Goal: Communication & Community: Answer question/provide support

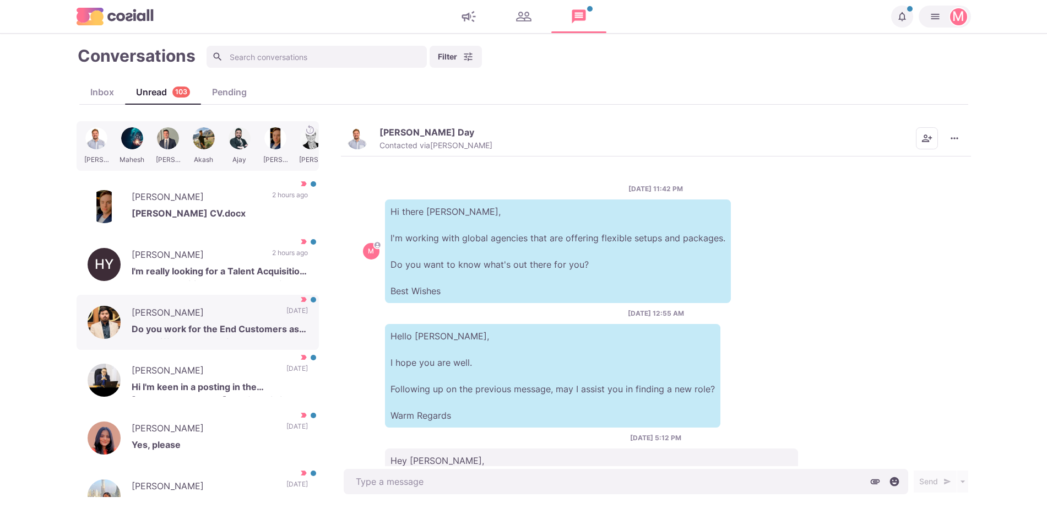
scroll to position [126, 0]
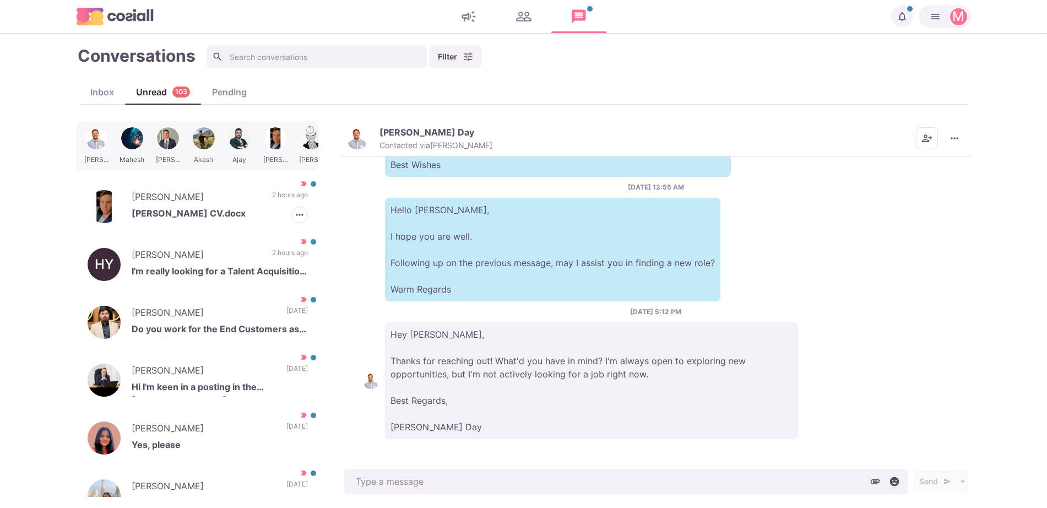
drag, startPoint x: 230, startPoint y: 188, endPoint x: 477, endPoint y: 382, distance: 314.1
click at [230, 188] on div "[PERSON_NAME] [PERSON_NAME] CV.docx 2 hours ago [PERSON_NAME] as Read [PERSON_N…" at bounding box center [198, 206] width 242 height 55
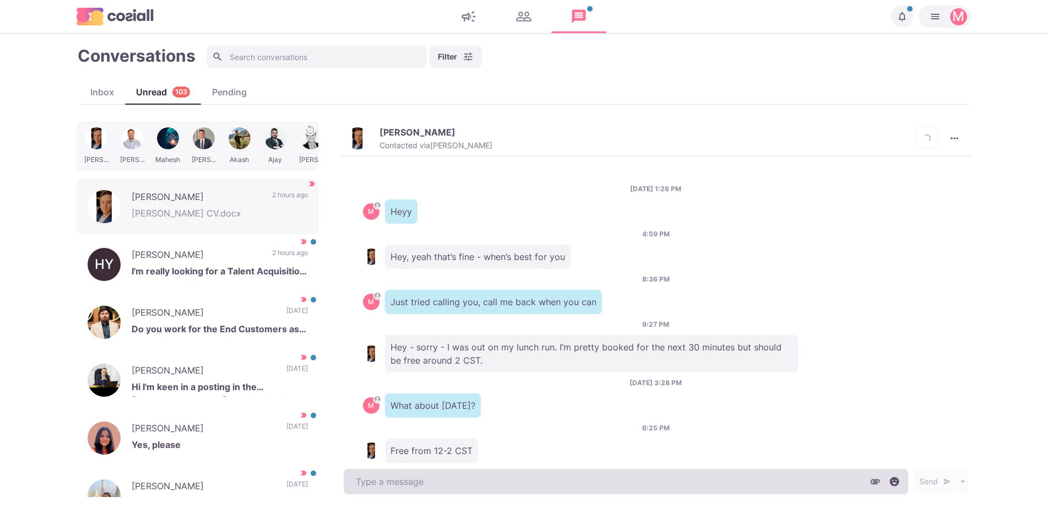
scroll to position [1144, 0]
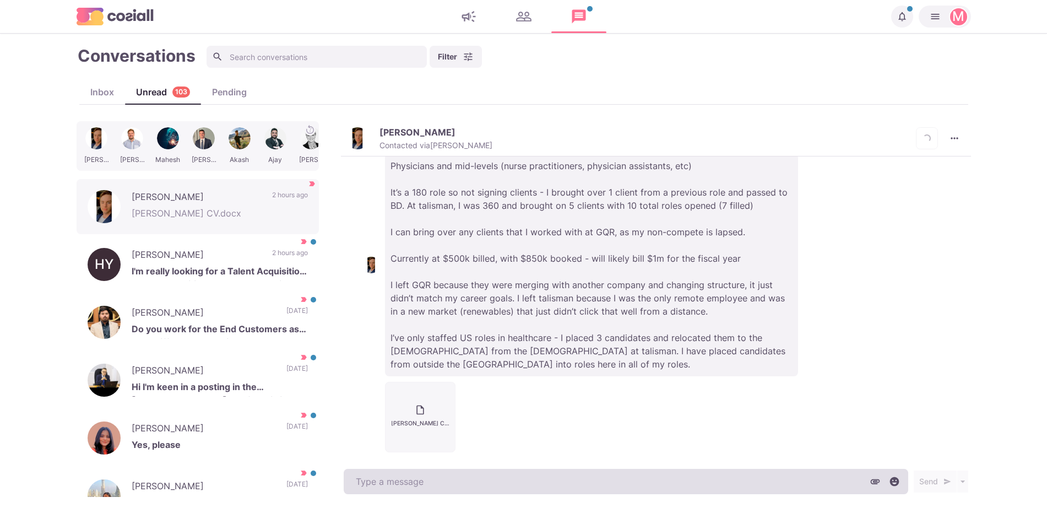
click at [575, 480] on textarea at bounding box center [626, 481] width 565 height 25
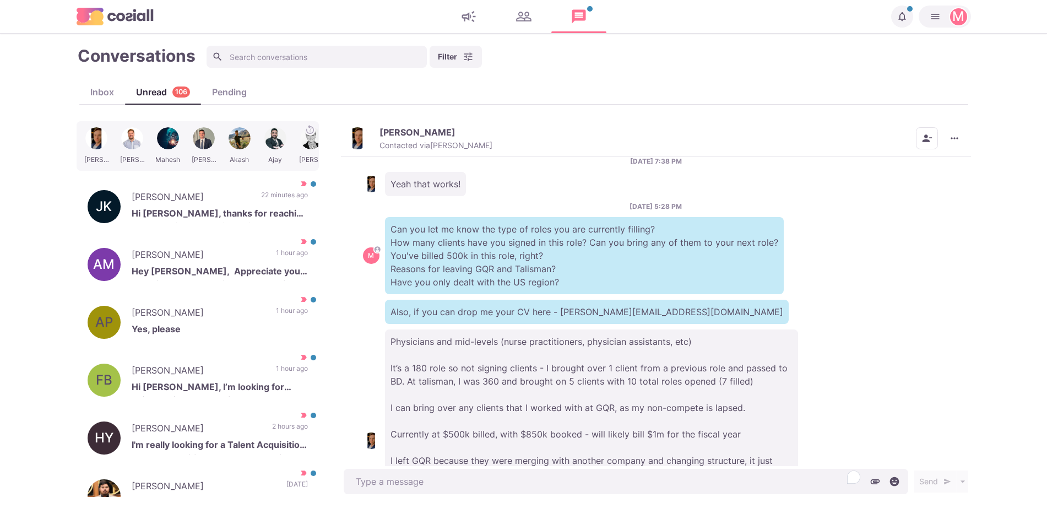
scroll to position [963, 0]
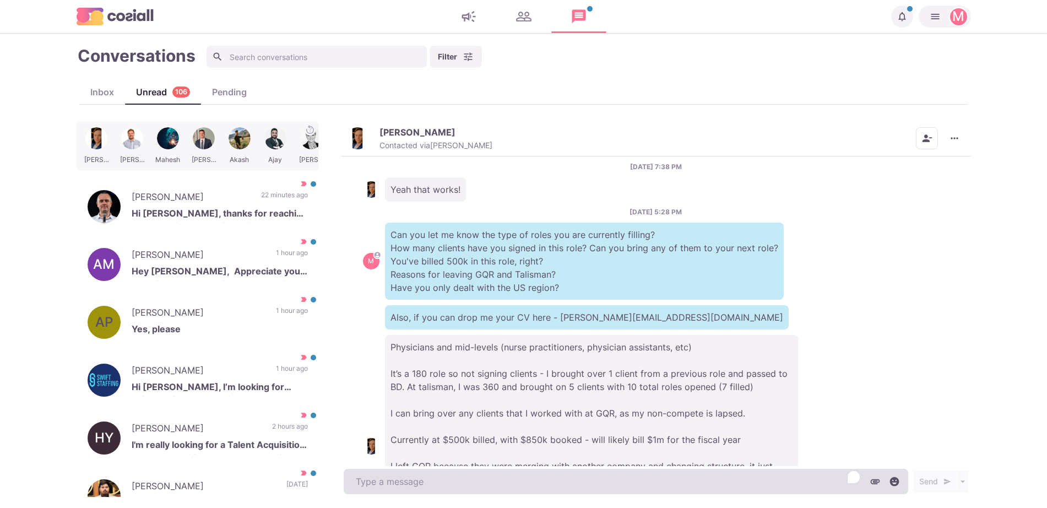
click at [758, 476] on textarea "To enrich screen reader interactions, please activate Accessibility in Grammarl…" at bounding box center [626, 481] width 565 height 25
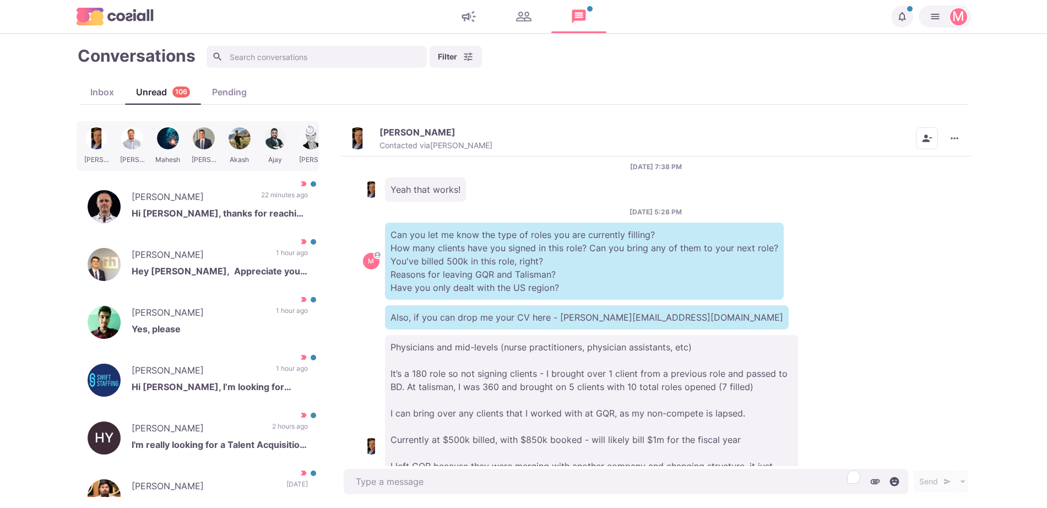
type textarea "x"
type textarea "O"
type textarea "x"
type textarea "S"
type textarea "x"
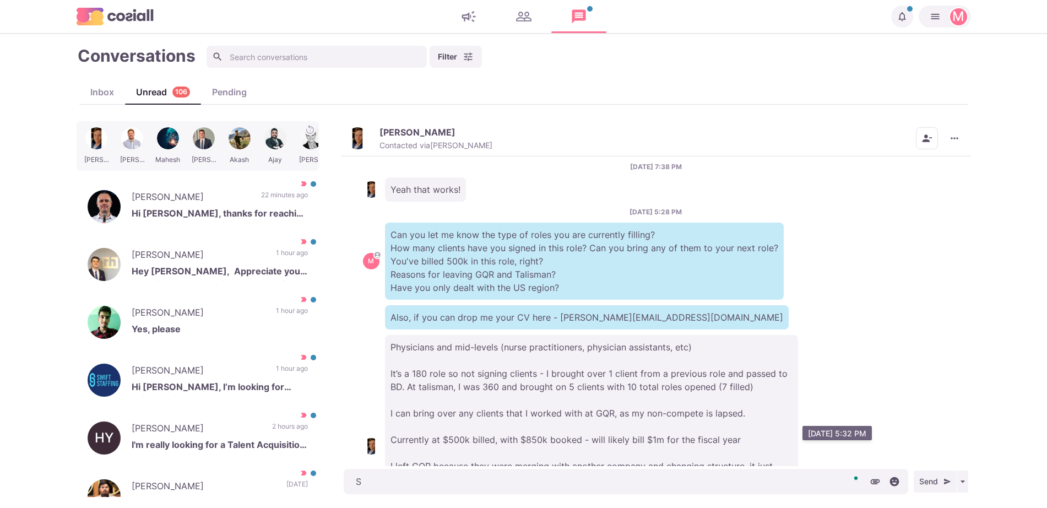
type textarea "So"
type textarea "x"
type textarea "Sor"
type textarea "x"
type textarea "Sorr"
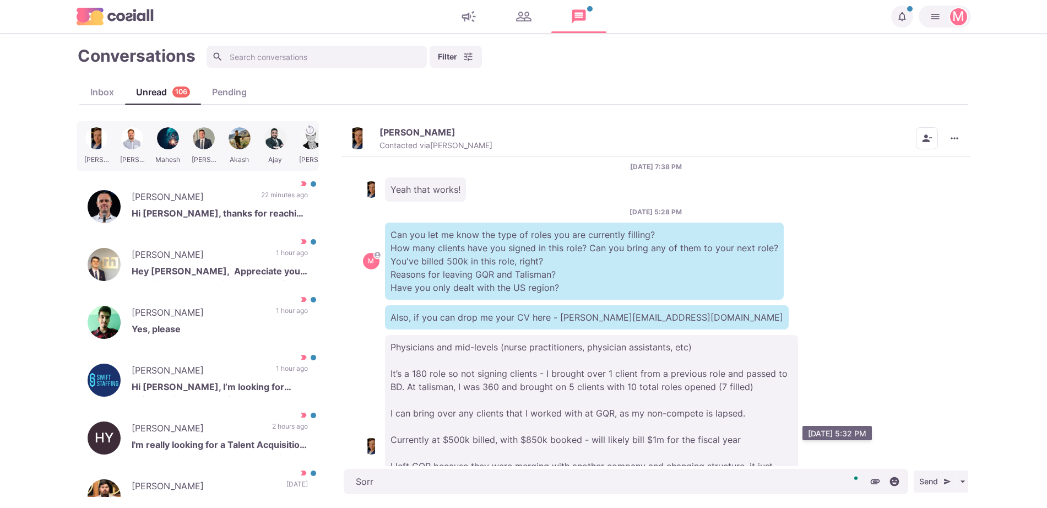
type textarea "x"
type textarea "Sorry"
type textarea "x"
type textarea "Sorry,"
type textarea "x"
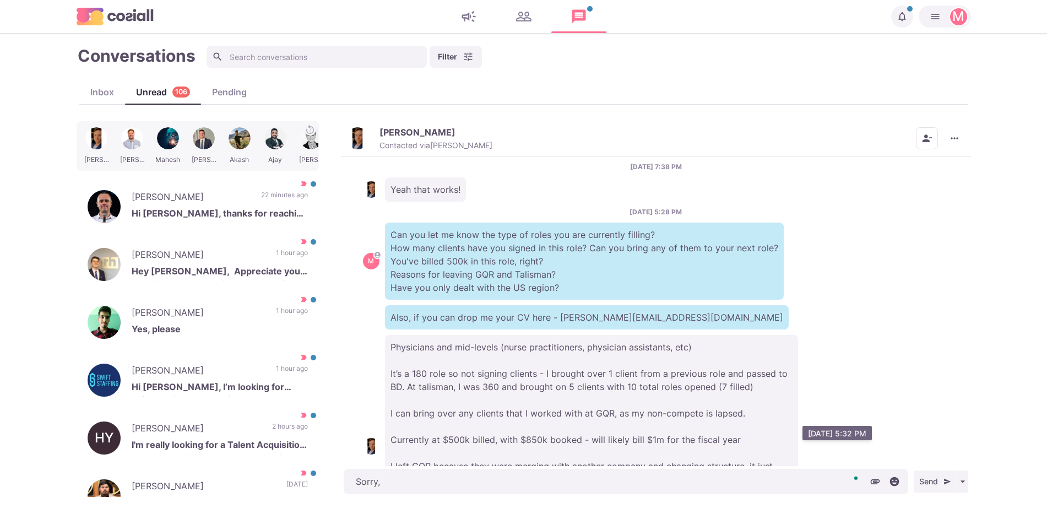
type textarea "Sorry,"
type textarea "x"
type textarea "Sorry, c"
type textarea "x"
type textarea "Sorry, can"
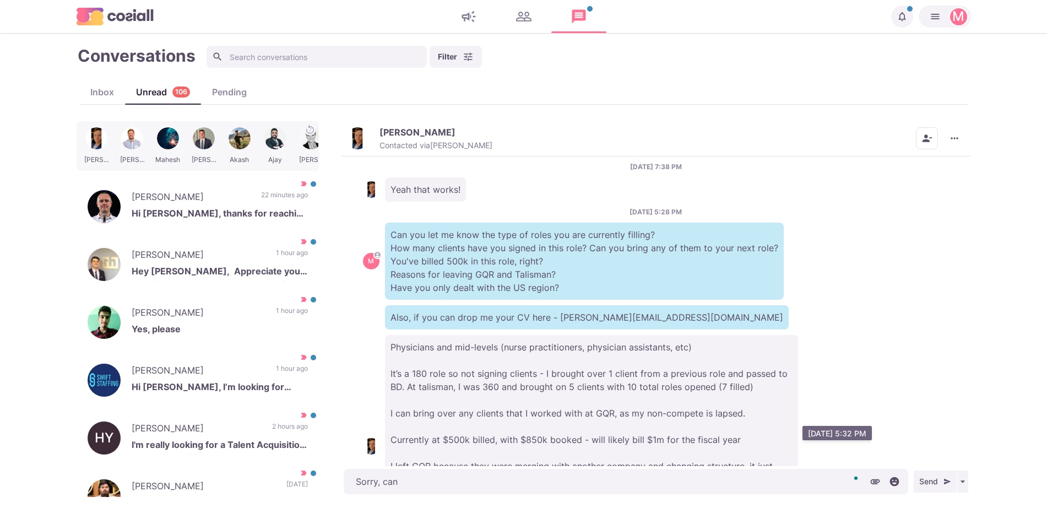
type textarea "x"
type textarea "Sorry, can"
type textarea "x"
type textarea "Sorry, can y"
type textarea "x"
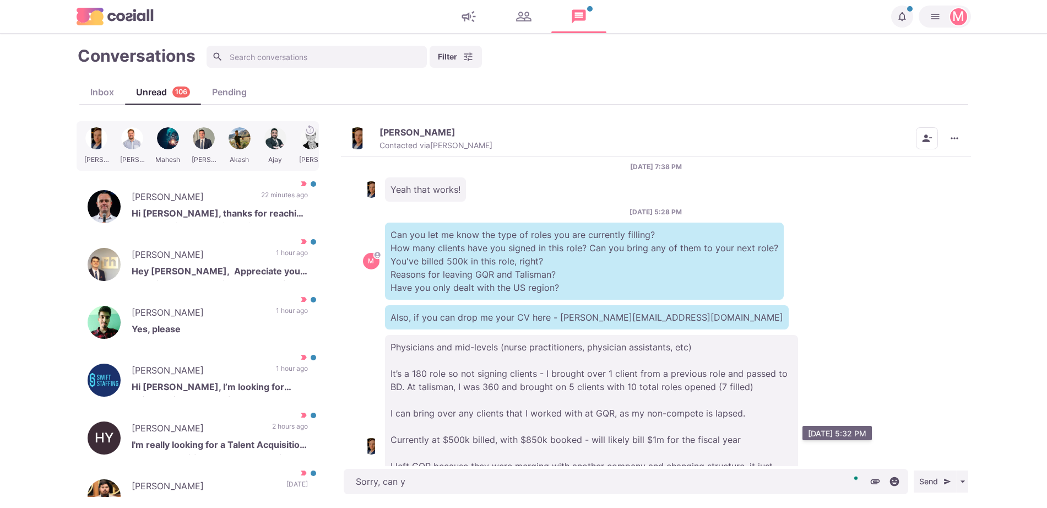
type textarea "Sorry, can yo"
type textarea "x"
type textarea "Sorry, can you"
type textarea "x"
type textarea "Sorry, can you d"
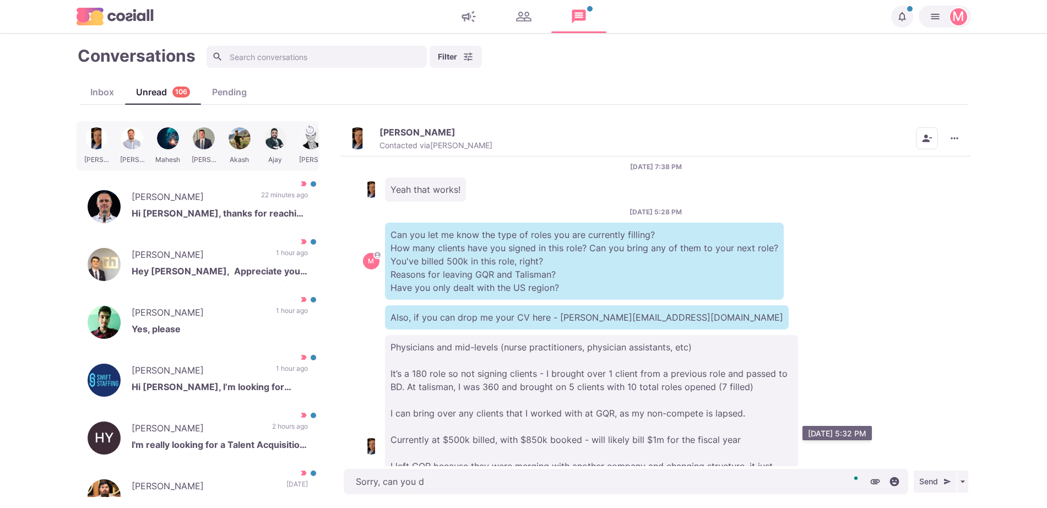
type textarea "x"
type textarea "Sorry, can you dr"
type textarea "x"
type textarea "Sorry, can you drop"
type textarea "x"
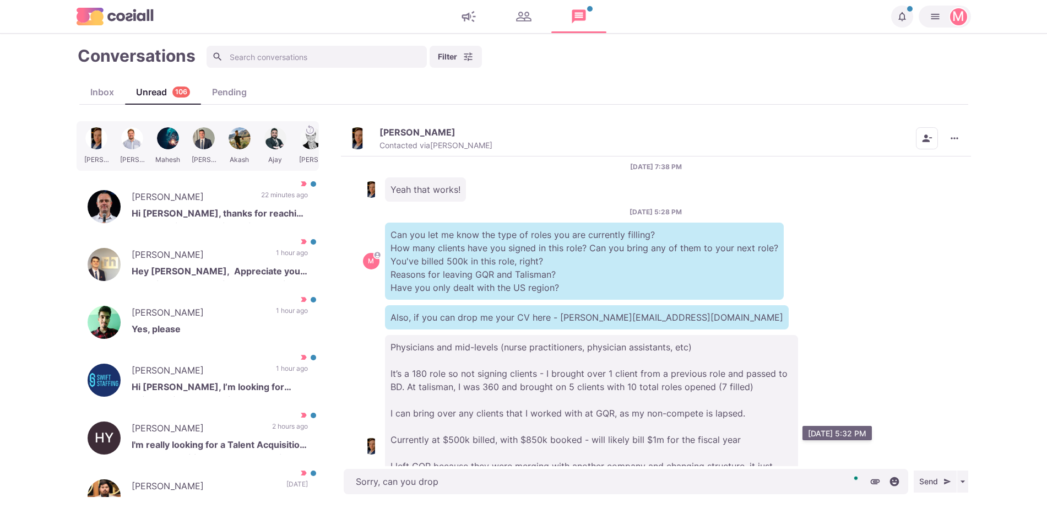
type textarea "Sorry, can you drop"
type textarea "x"
type textarea "Sorry, can you drop i"
type textarea "x"
type textarea "Sorry, can you drop it"
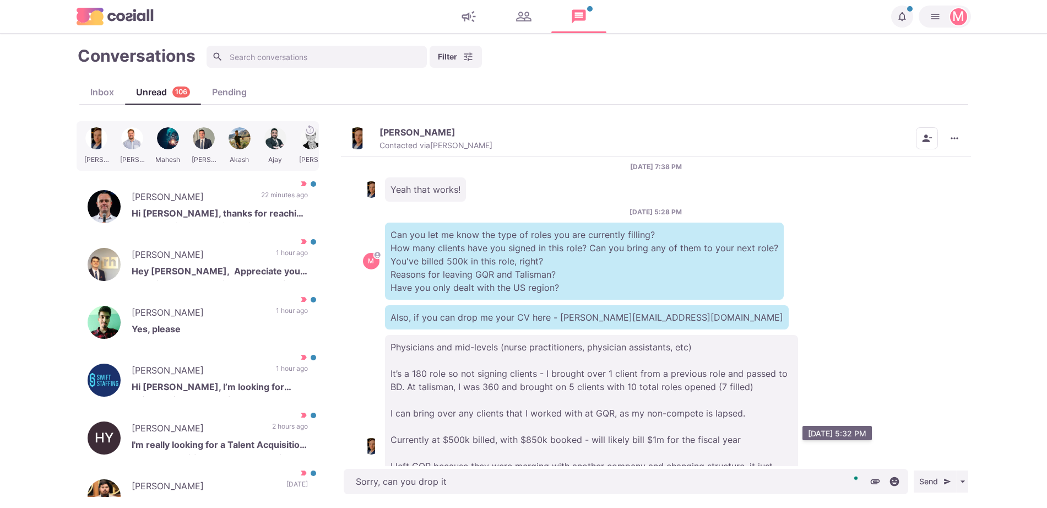
type textarea "x"
type textarea "Sorry, can you drop it t"
type textarea "x"
type textarea "Sorry, can you drop it to"
type textarea "x"
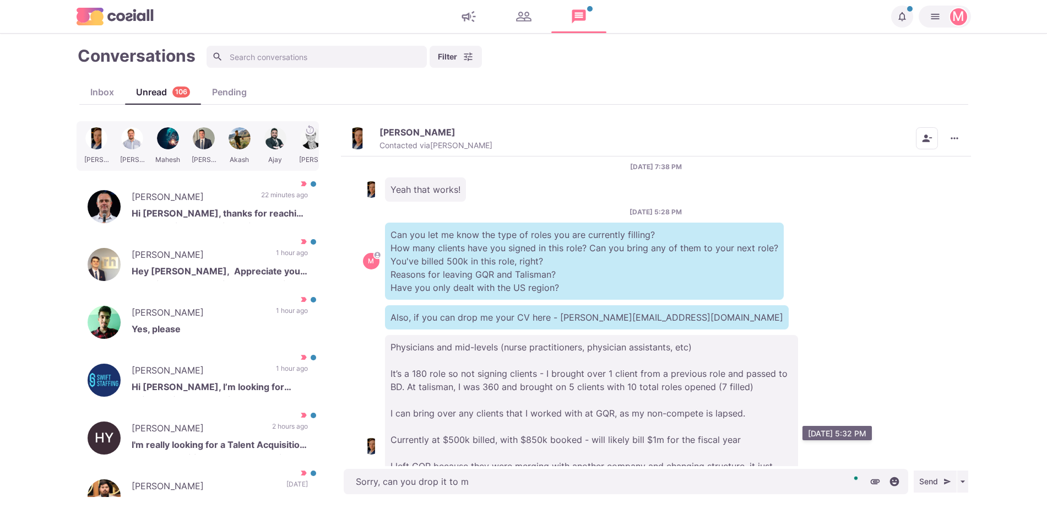
type textarea "Sorry, can you drop it to my"
type textarea "x"
type textarea "Sorry, can you drop it to my"
type textarea "x"
type textarea "Sorry, can you drop it to my e"
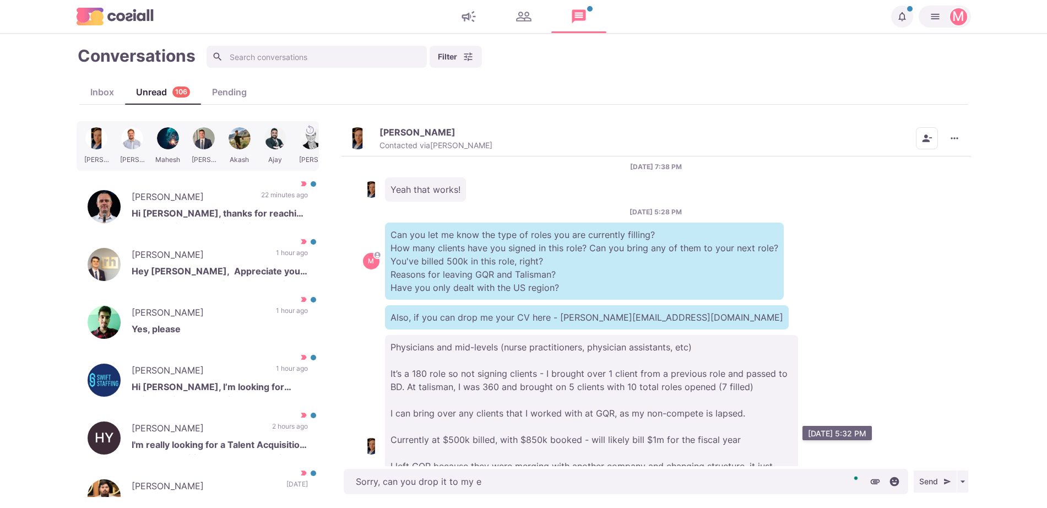
type textarea "x"
type textarea "Sorry, can you drop it to my e-"
type textarea "x"
type textarea "Sorry, can you drop it to my e-ma"
type textarea "x"
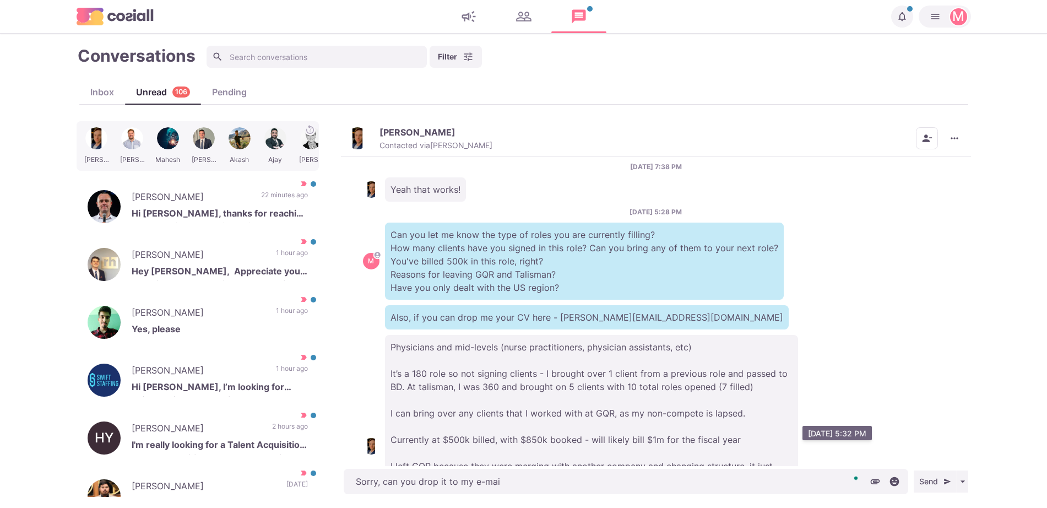
type textarea "Sorry, can you drop it to my e-mail"
type textarea "x"
type textarea "Sorry, can you drop it to my e-mail"
type textarea "x"
type textarea "Sorry, can you drop it to my e-mail ,"
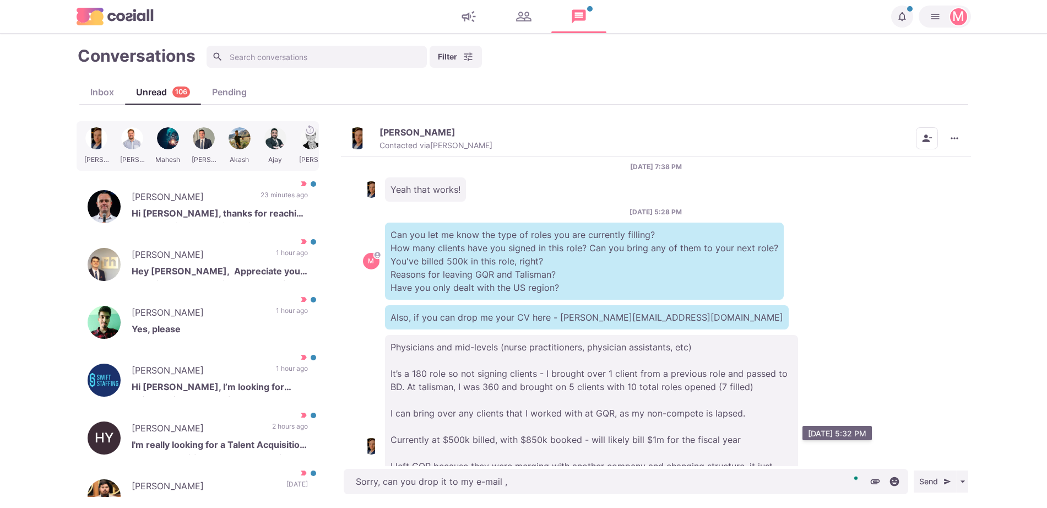
type textarea "x"
type textarea "Sorry, can you drop it to my e-mail"
type textarea "x"
type textarea "Sorry, can you drop it to my e-mail,"
type textarea "x"
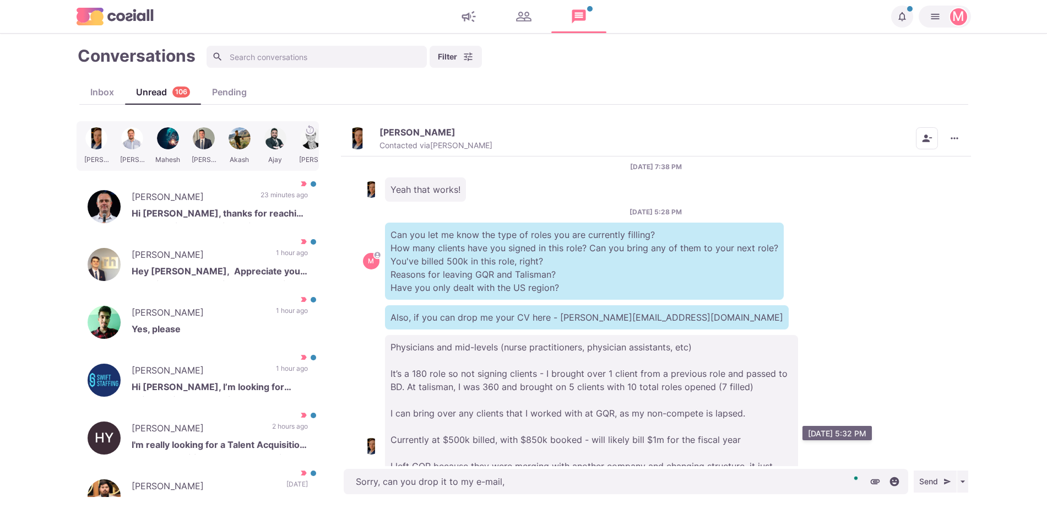
type textarea "Sorry, can you drop it to my e-mail, m"
type textarea "x"
type textarea "Sorry, can you drop it to my e-mail, my"
type textarea "x"
type textarea "Sorry, can you drop it to my e-mail, my L"
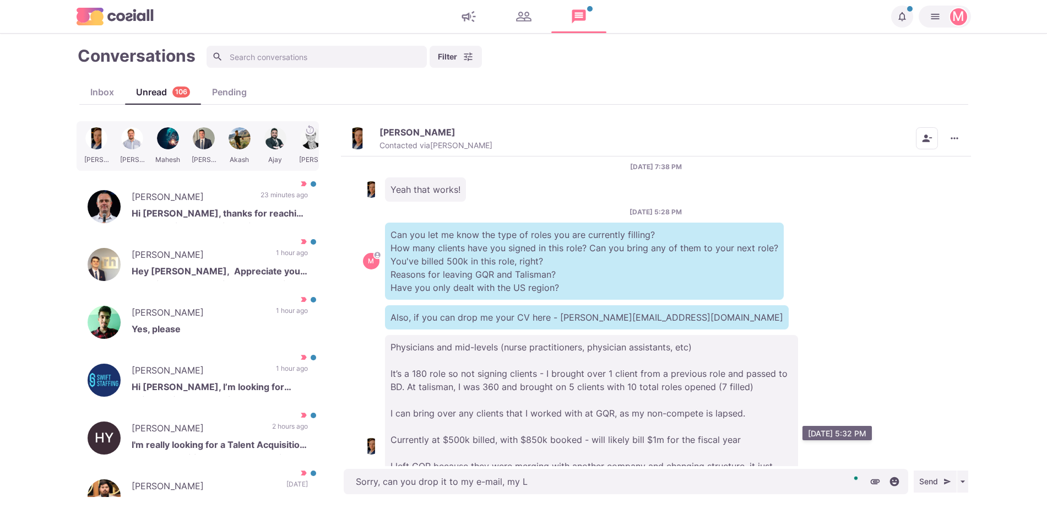
type textarea "x"
type textarea "Sorry, can you drop it to my e-mail, my Li"
type textarea "x"
type textarea "Sorry, can you drop it to my e-mail, my L"
type textarea "x"
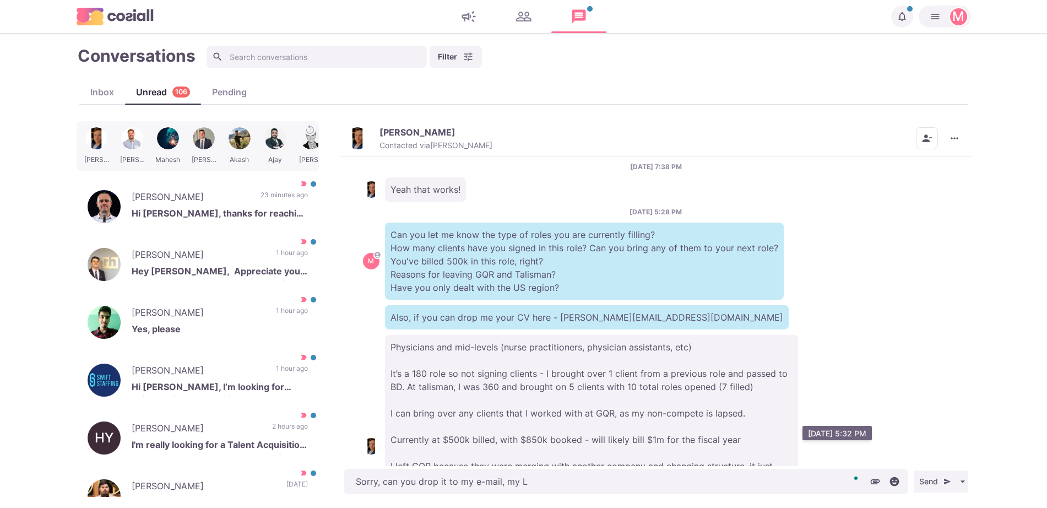
type textarea "Sorry, can you drop it to my e-mail, my"
type textarea "x"
type textarea "Sorry, can you drop it to my e-mail, my"
type textarea "x"
type textarea "Sorry, can you drop it to my e-mail, m"
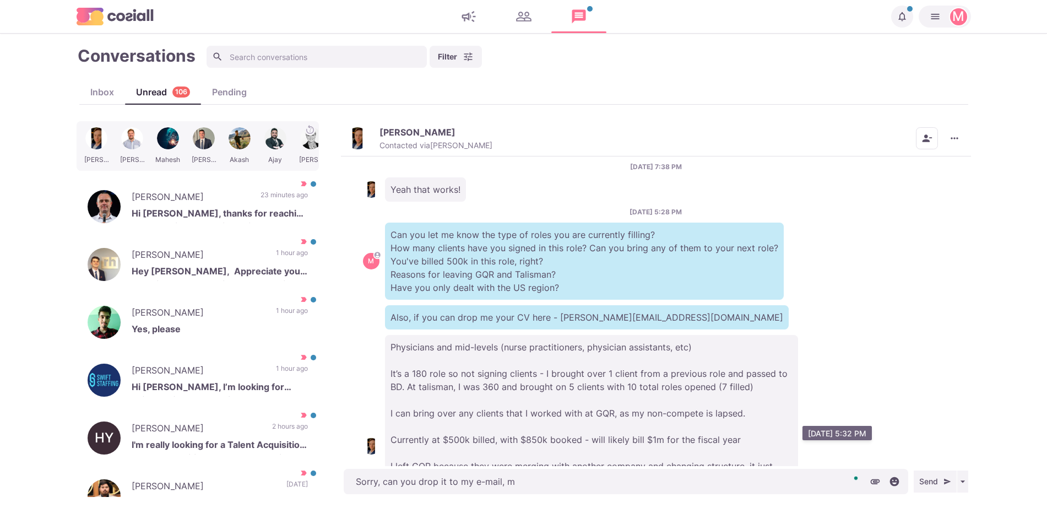
type textarea "x"
type textarea "Sorry, can you drop it to my e-mail, L"
type textarea "x"
type textarea "Sorry, can you drop it to my e-mail, [PERSON_NAME]"
type textarea "x"
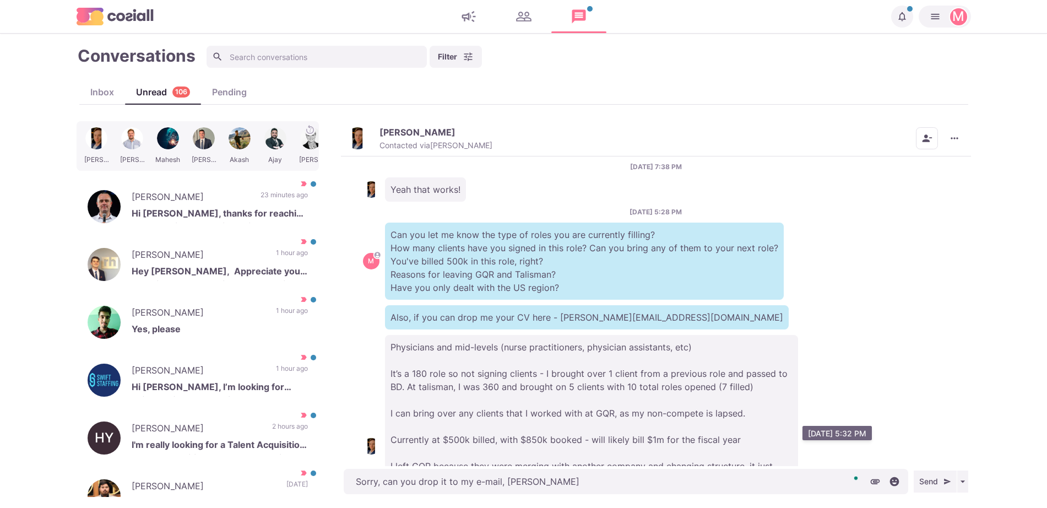
type textarea "Sorry, can you drop it to my e-mail, Link"
type textarea "x"
type textarea "Sorry, can you drop it to my e-mail, [PERSON_NAME]"
type textarea "x"
type textarea "Sorry, can you drop it to my e-mail, Linked"
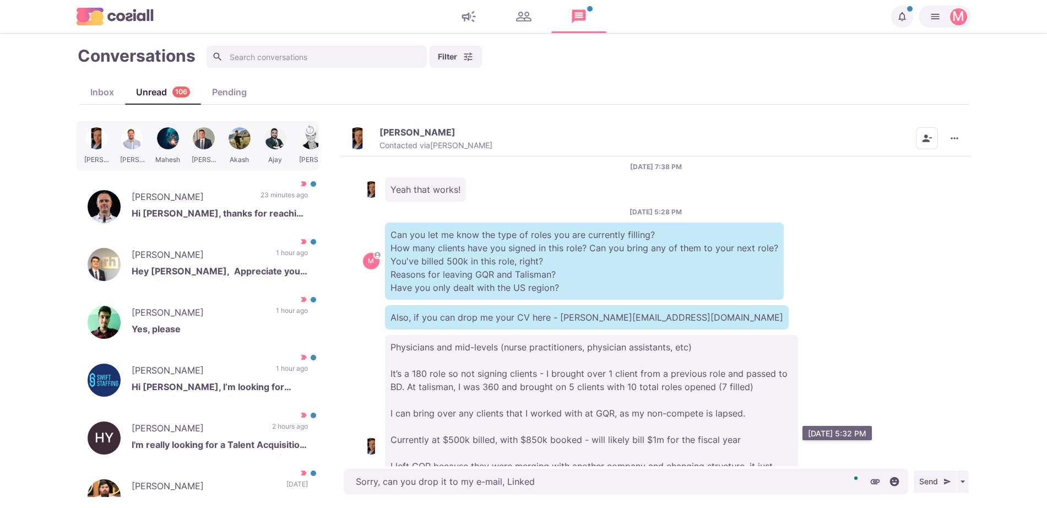
type textarea "x"
type textarea "Sorry, can you drop it to my e-mail, LinkedIn"
type textarea "x"
type textarea "Sorry, can you drop it to my e-mail, LinkedIn"
type textarea "x"
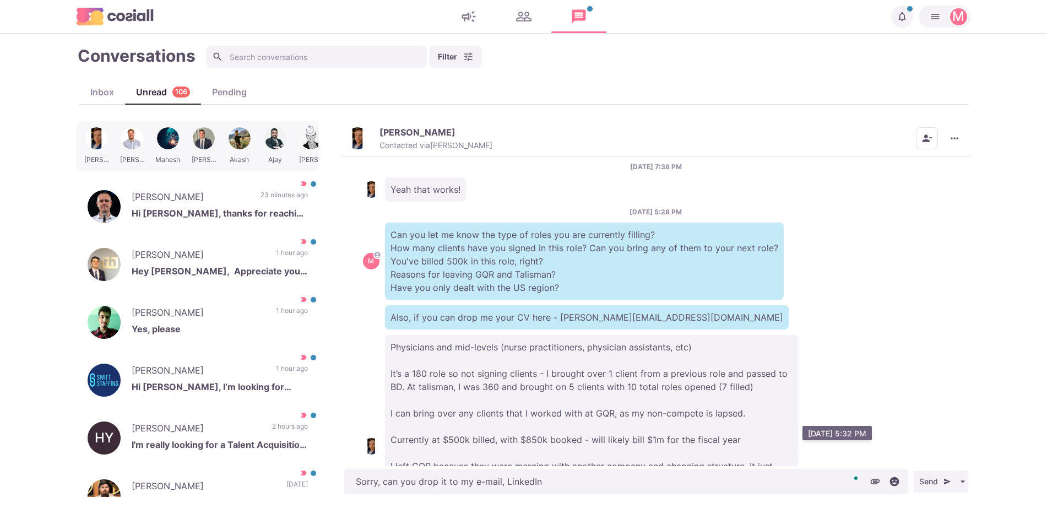
type textarea "Sorry, can you drop it to my e-mail, LinkedIn d"
type textarea "x"
type textarea "Sorry, can you drop it to my e-mail, LinkedIn doe"
type textarea "x"
type textarea "Sorry, can you drop it to my e-mail, LinkedIn doesn't"
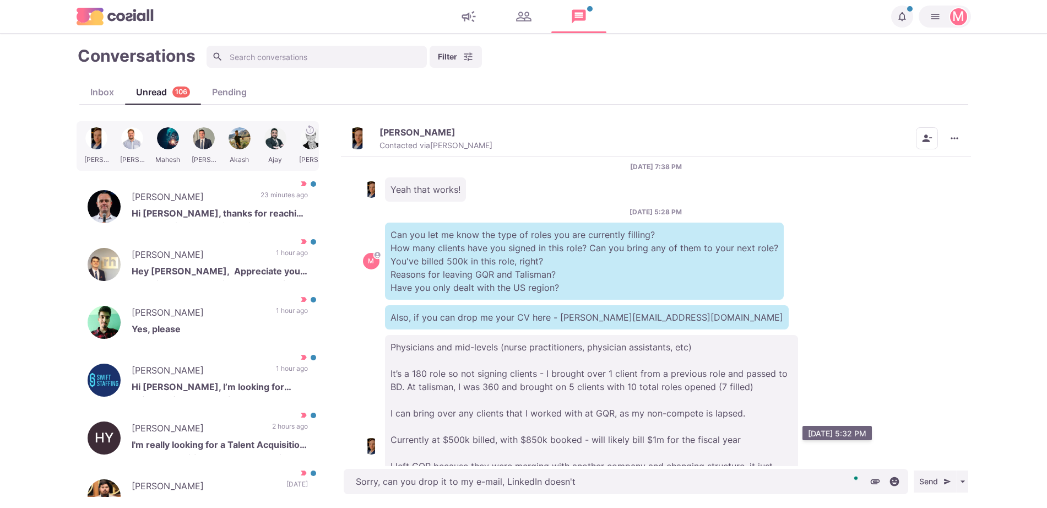
type textarea "x"
type textarea "Sorry, can you drop it to my e-mail, LinkedIn doesn't"
type textarea "x"
type textarea "Sorry, can you drop it to my e-mail, LinkedIn doesn't l"
type textarea "x"
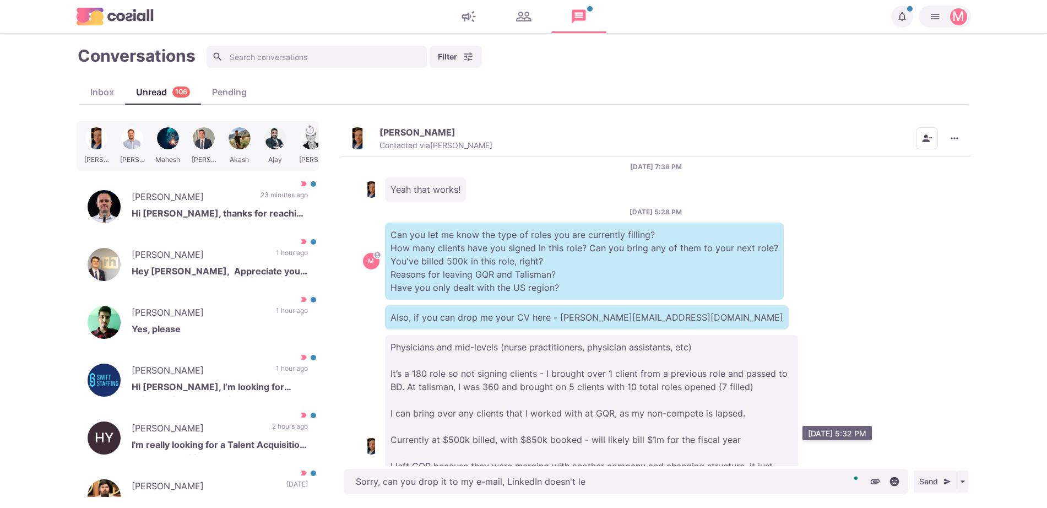
type textarea "Sorry, can you drop it to my e-mail, LinkedIn doesn't let"
type textarea "x"
type textarea "Sorry, can you drop it to my e-mail, LinkedIn doesn't let"
type textarea "x"
type textarea "Sorry, can you drop it to my e-mail, LinkedIn doesn't let me"
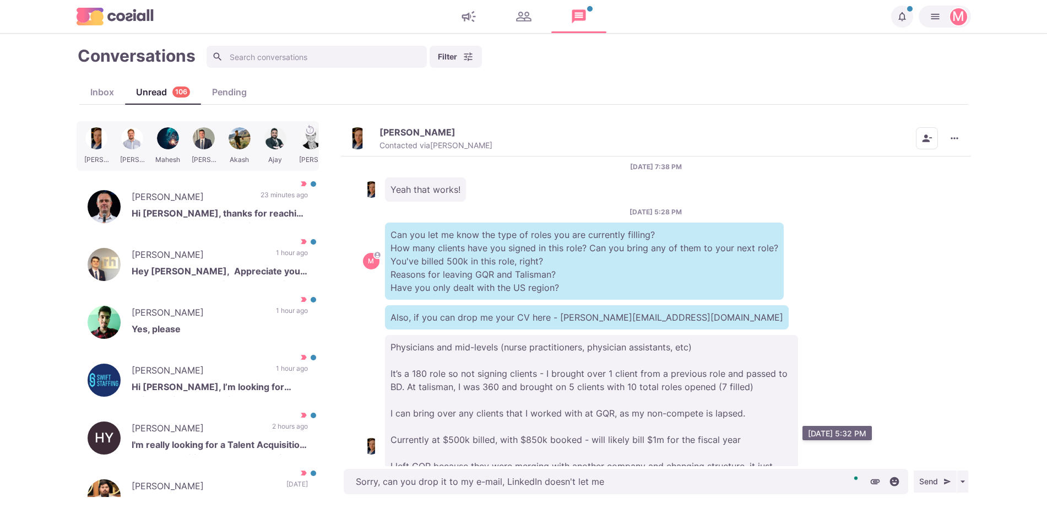
type textarea "x"
type textarea "Sorry, can you drop it to my e-mail, LinkedIn doesn't let me"
type textarea "x"
type textarea "Sorry, can you drop it to my e-mail, LinkedIn doesn't let me d"
type textarea "x"
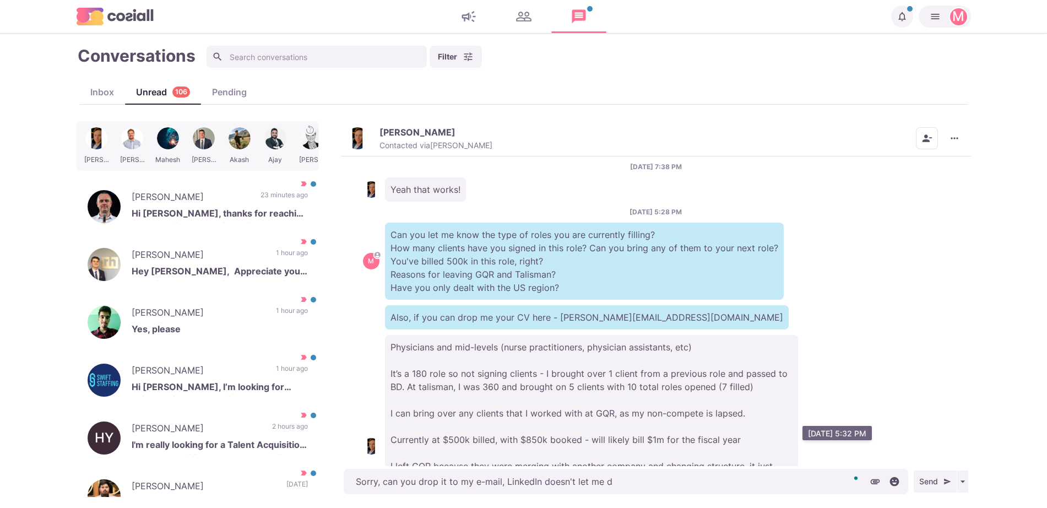
type textarea "Sorry, can you drop it to my e-mail, LinkedIn doesn't let me do"
type textarea "x"
type textarea "Sorry, can you drop it to my e-mail, LinkedIn doesn't let me dow"
type textarea "x"
type textarea "Sorry, can you drop it to my e-mail, LinkedIn doesn't let me downl"
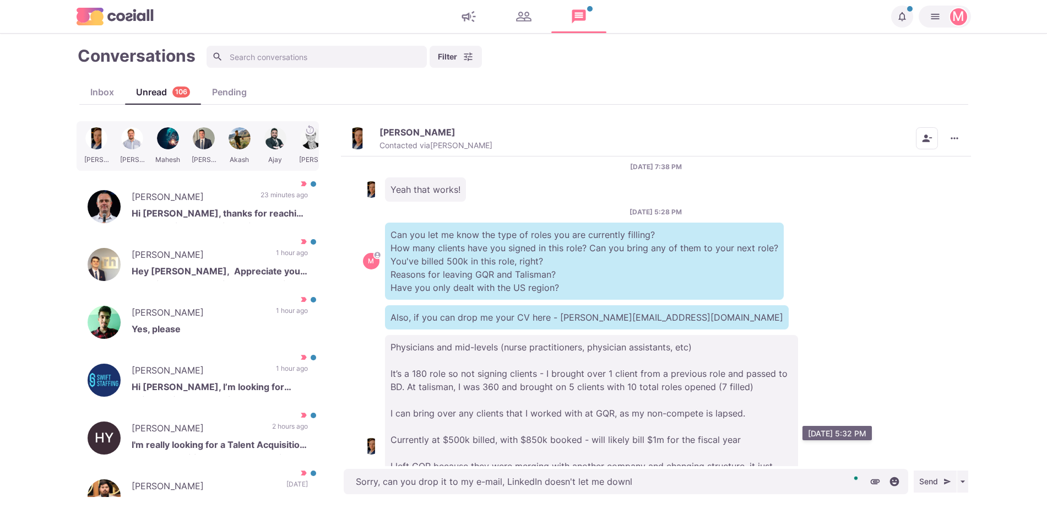
type textarea "x"
type textarea "Sorry, can you drop it to my e-mail, LinkedIn doesn't let me downlo"
type textarea "x"
type textarea "Sorry, can you drop it to my e-mail, LinkedIn doesn't let me downloa"
type textarea "x"
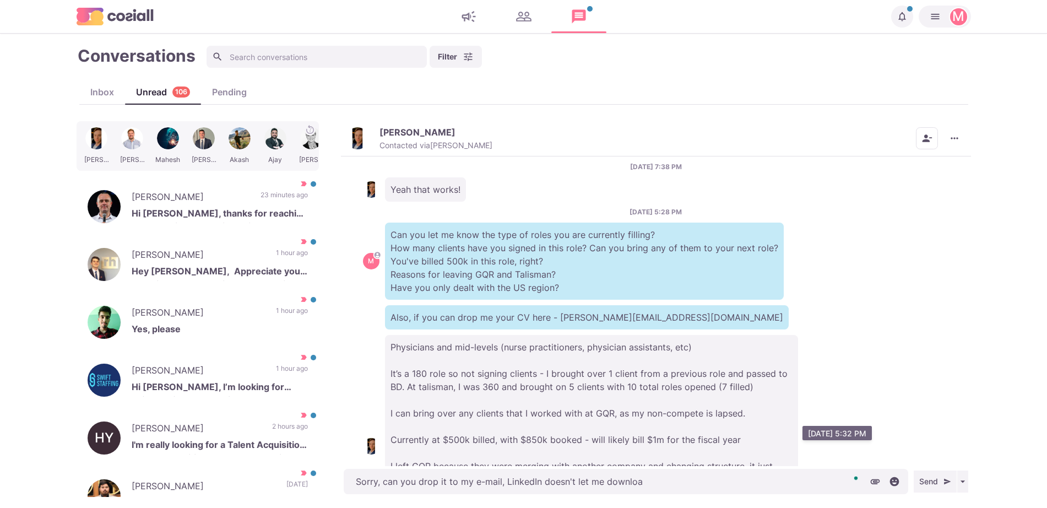
type textarea "Sorry, can you drop it to my e-mail, LinkedIn doesn't let me download"
type textarea "x"
type textarea "Sorry, can you drop it to my e-mail, LinkedIn doesn't let me download"
type textarea "x"
type textarea "Sorry, can you drop it to my e-mail, LinkedIn doesn't let me download C"
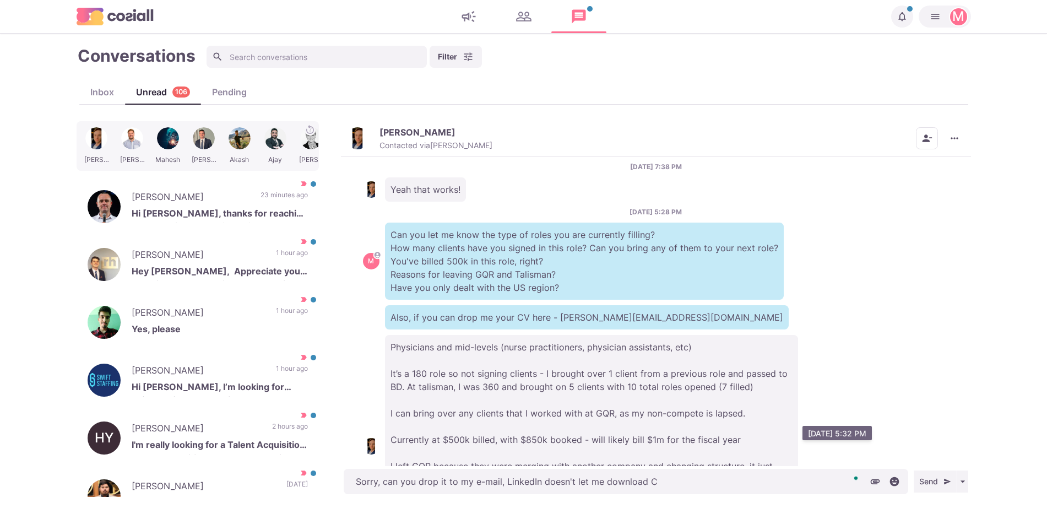
type textarea "x"
type textarea "Sorry, can you drop it to my e-mail, LinkedIn doesn't let me download CV"
type textarea "x"
type textarea "Sorry, can you drop it to my e-mail, LinkedIn doesn't let me download CVs"
type textarea "x"
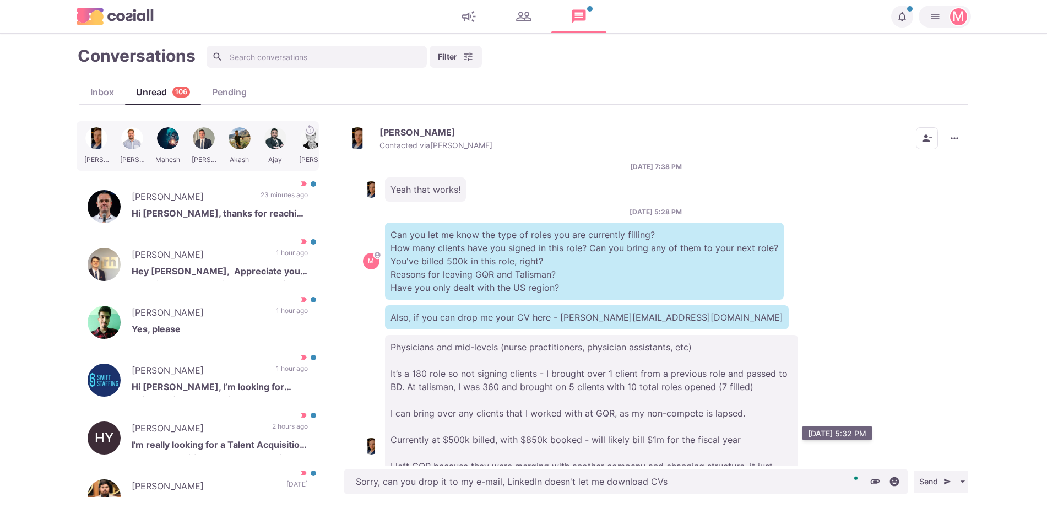
type textarea "Sorry, can you drop it to my e-mail, LinkedIn doesn't let me download CVs"
type textarea "x"
type textarea "Sorry, can you drop it to my e-mail, LinkedIn doesn't let me download CVs f"
type textarea "x"
type textarea "Sorry, can you drop it to my e-mail, LinkedIn doesn't let me download CVs fo"
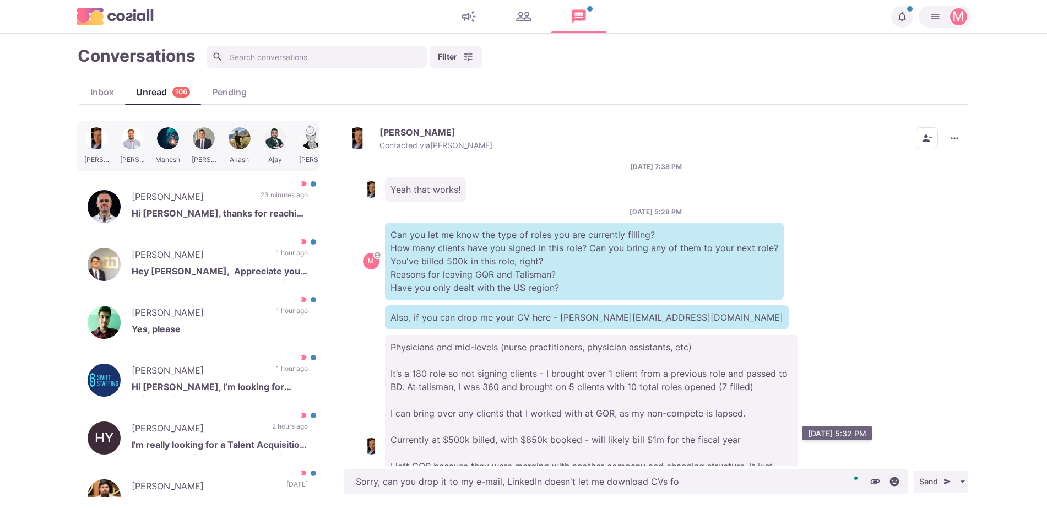
type textarea "x"
type textarea "Sorry, can you drop it to my e-mail, LinkedIn doesn't let me download CVs for"
type textarea "x"
type textarea "Sorry, can you drop it to my e-mail, LinkedIn doesn't let me download CVs for s"
type textarea "x"
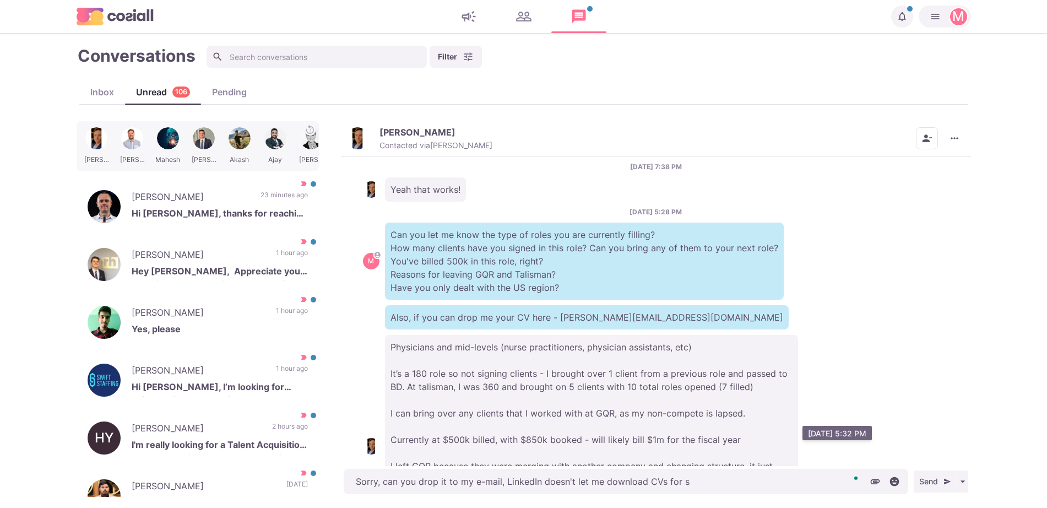
type textarea "Sorry, can you drop it to my e-mail, LinkedIn doesn't let me download CVs for so"
type textarea "x"
type textarea "Sorry, can you drop it to my e-mail, LinkedIn doesn't let me download CVs for s…"
type textarea "x"
type textarea "Sorry, can you drop it to my e-mail, LinkedIn doesn't let me download CVs for s…"
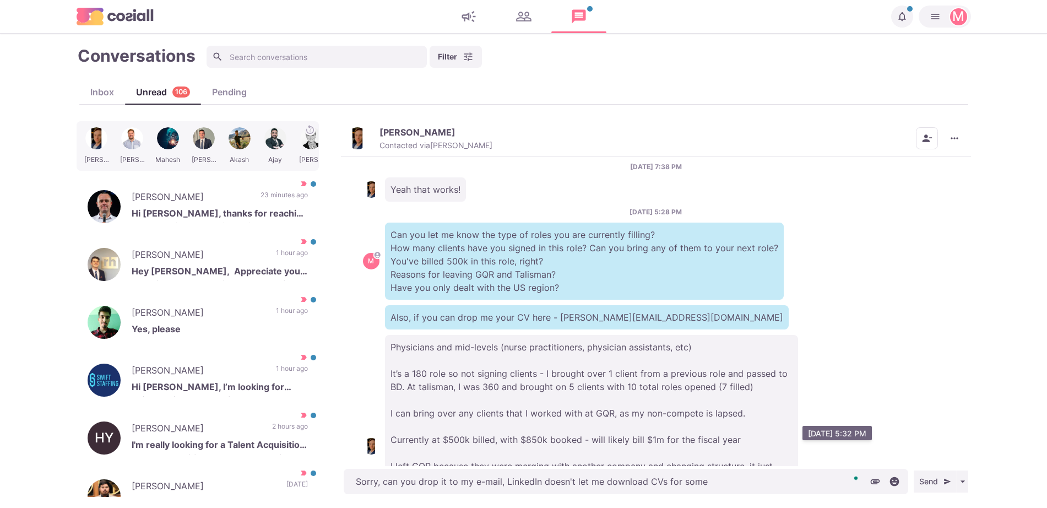
type textarea "x"
type textarea "Sorry, can you drop it to my e-mail, LinkedIn doesn't let me download CVs for s…"
type textarea "x"
type textarea "Sorry, can you drop it to my e-mail, LinkedIn doesn't let me download CVs for s…"
type textarea "x"
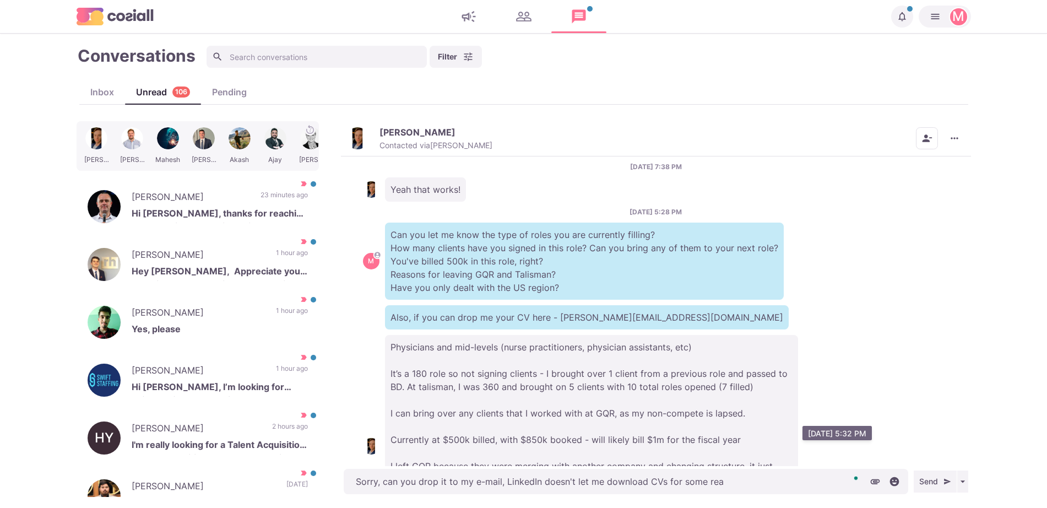
type textarea "Sorry, can you drop it to my e-mail, LinkedIn doesn't let me download CVs for s…"
type textarea "x"
type textarea "Sorry, can you drop it to my e-mail, LinkedIn doesn't let me download CVs for s…"
type textarea "x"
type textarea "Sorry, can you drop it to my e-mail, LinkedIn doesn't let me download CVs for s…"
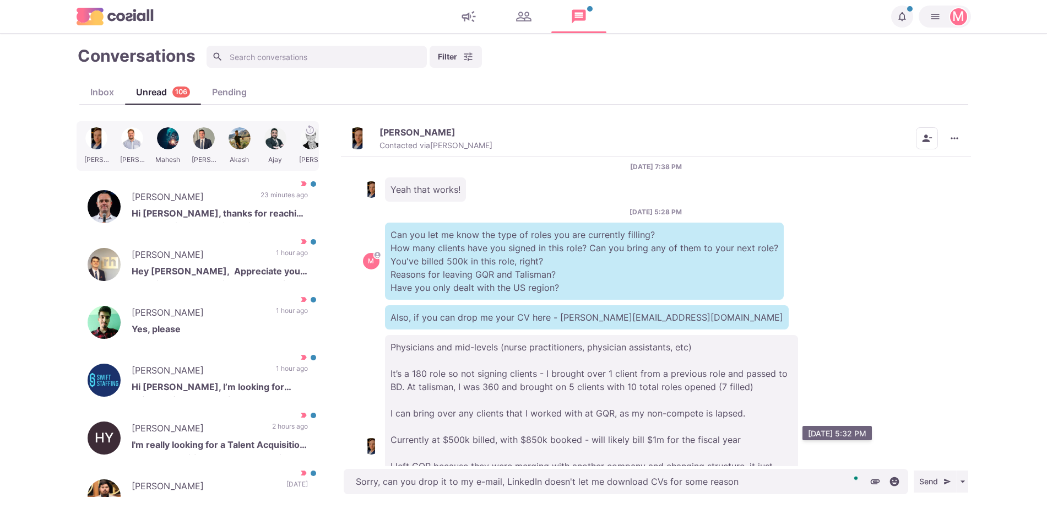
type textarea "x"
type textarea "Sorry, can you drop it to my e-mail, LinkedIn doesn't let me download CVs for s…"
type textarea "x"
type textarea "Sorry, can you drop it to my e-mail, LinkedIn doesn't let me download CVs for s…"
type textarea "x"
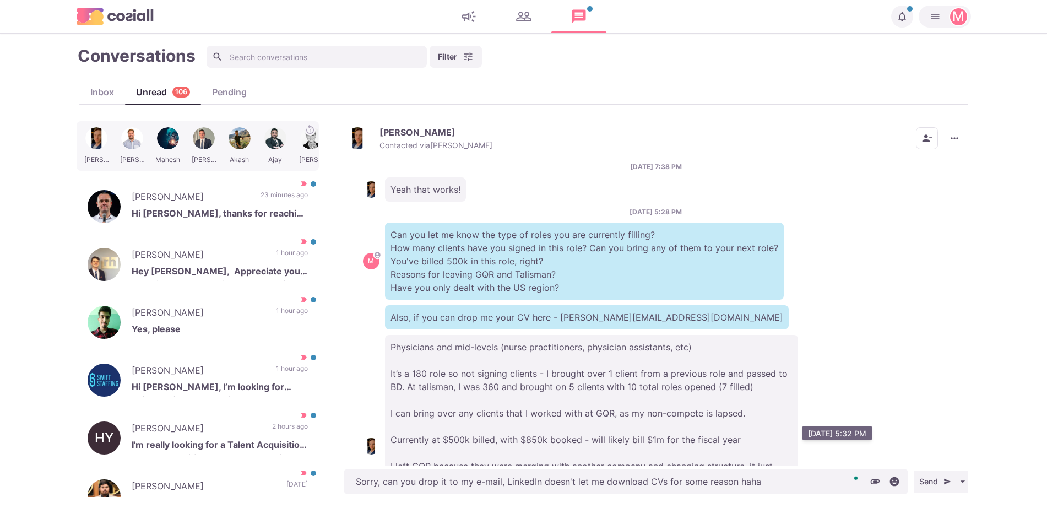
type textarea "Sorry, can you drop it to my e-mail, LinkedIn doesn't let me download CVs for s…"
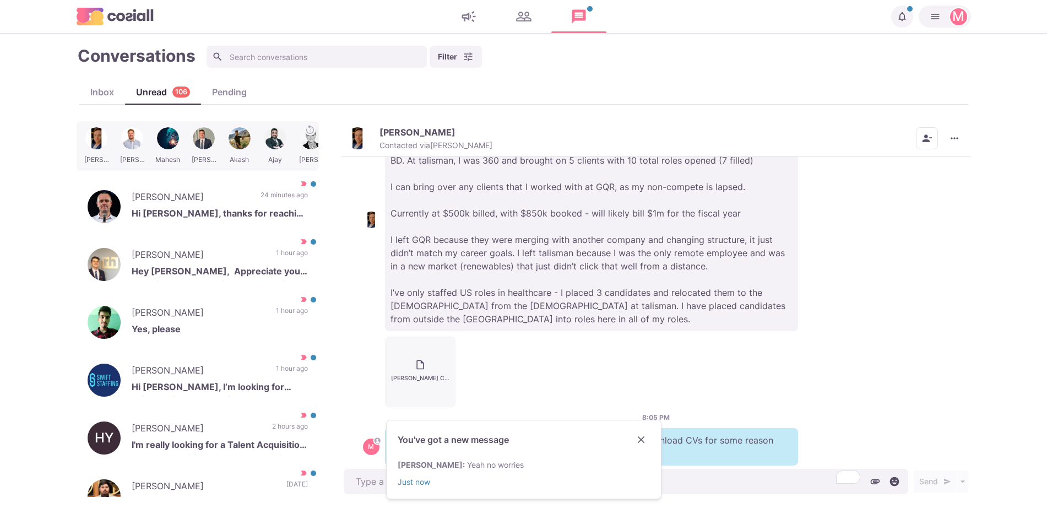
scroll to position [1129, 0]
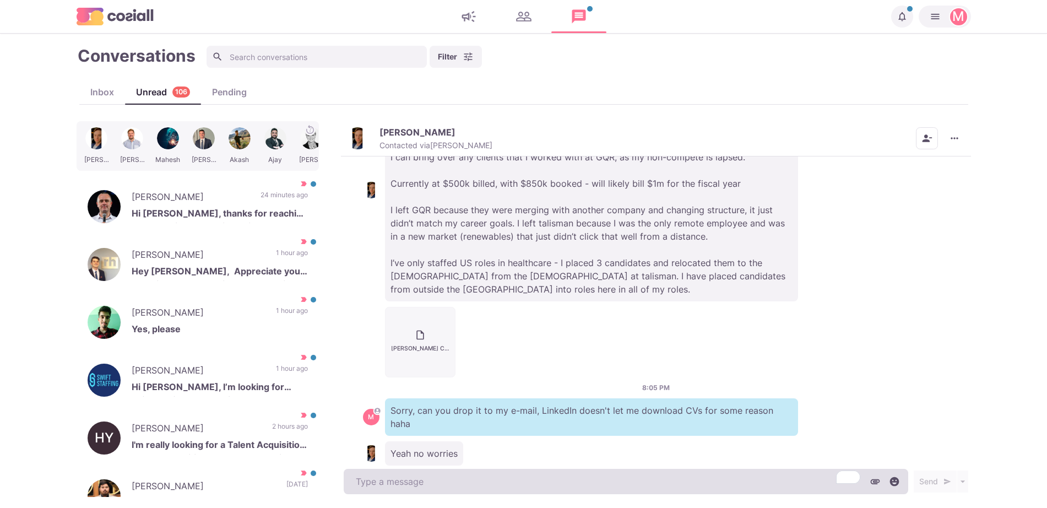
type textarea "x"
type textarea "Doo y"
type textarea "x"
type textarea "Doo yo"
type textarea "x"
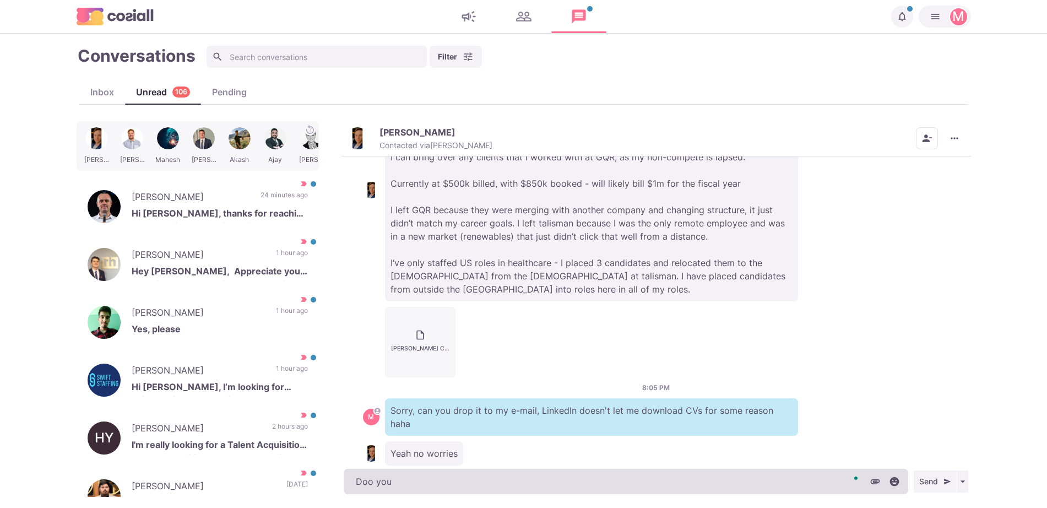
type textarea "Doo you"
type textarea "x"
type textarea "Doo you a"
type textarea "x"
type textarea "Doo you"
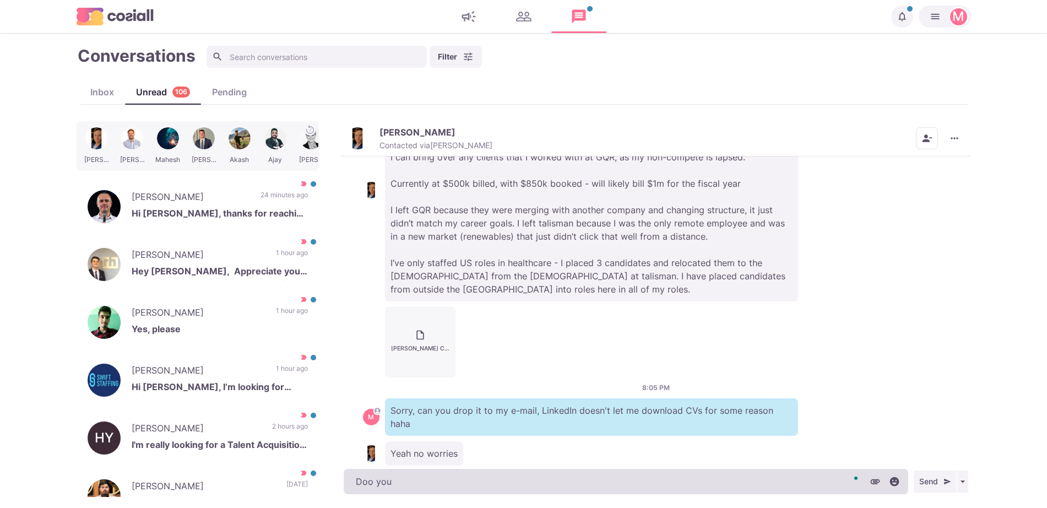
type textarea "x"
type textarea "Doo you"
type textarea "x"
type textarea "Doo yo"
type textarea "x"
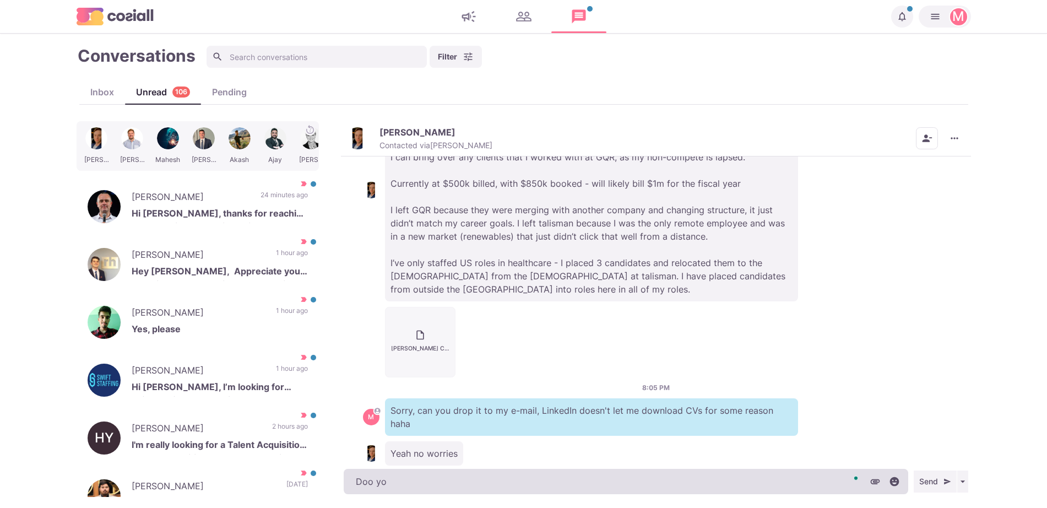
type textarea "Doo y"
type textarea "x"
type textarea "Doo"
type textarea "x"
type textarea "Doo"
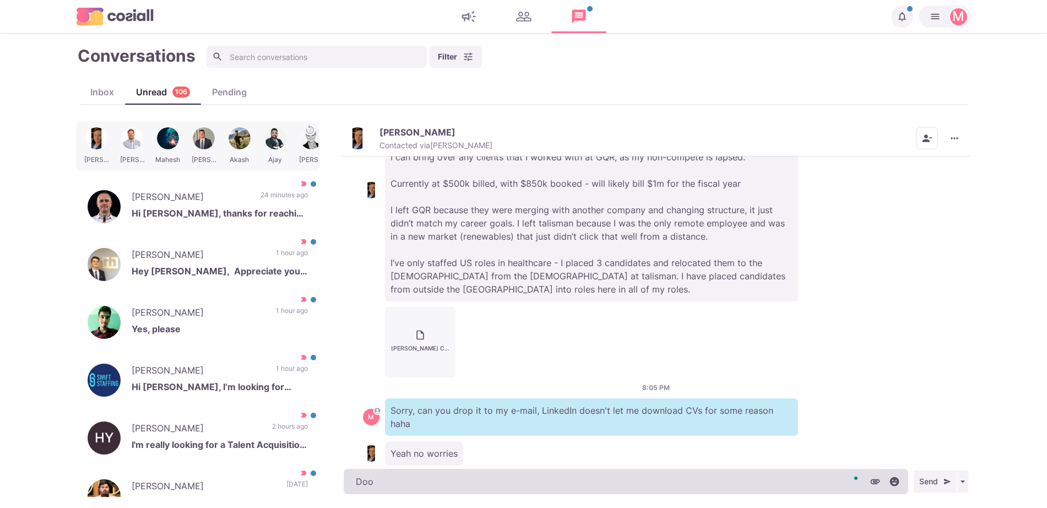
type textarea "x"
type textarea "Doo"
type textarea "x"
type textarea "Doo y"
type textarea "x"
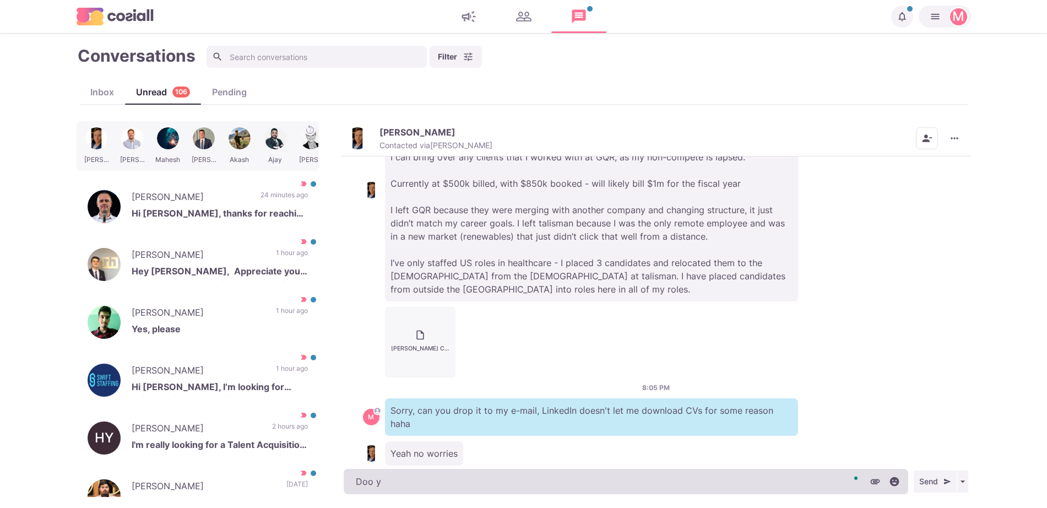
type textarea "Doo yo"
type textarea "x"
type textarea "Doo you"
type textarea "x"
type textarea "Doo you"
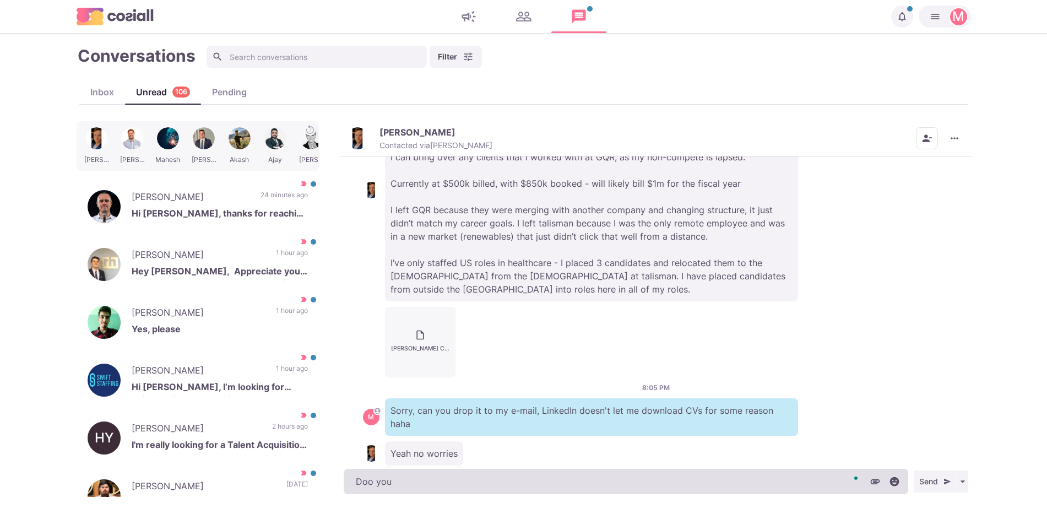
type textarea "x"
type textarea "Doo you r"
type textarea "x"
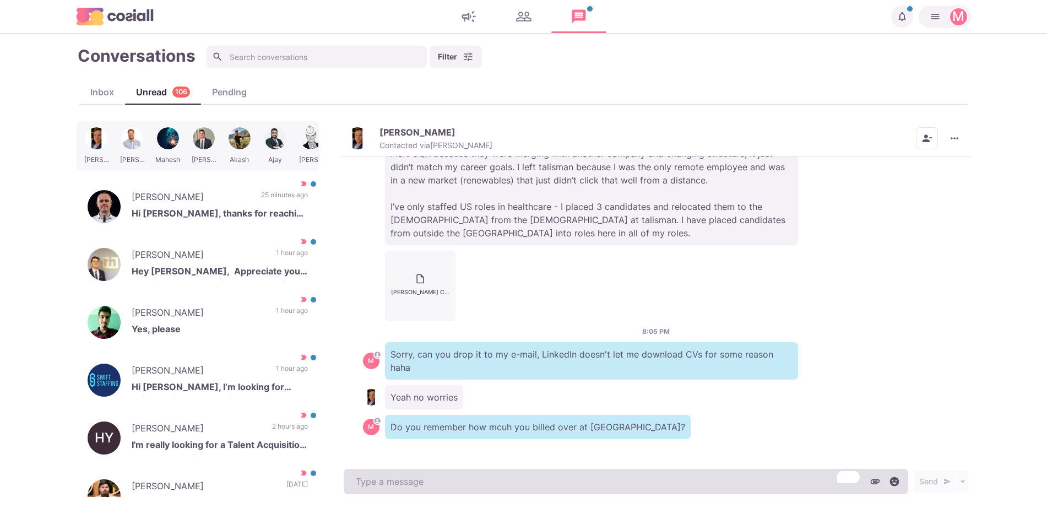
scroll to position [1113, 0]
